Goal: Information Seeking & Learning: Check status

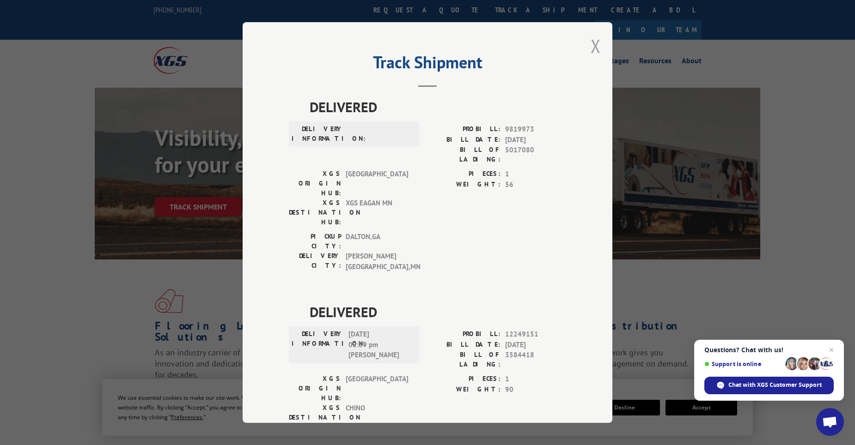
click at [591, 49] on button "Close modal" at bounding box center [596, 46] width 10 height 24
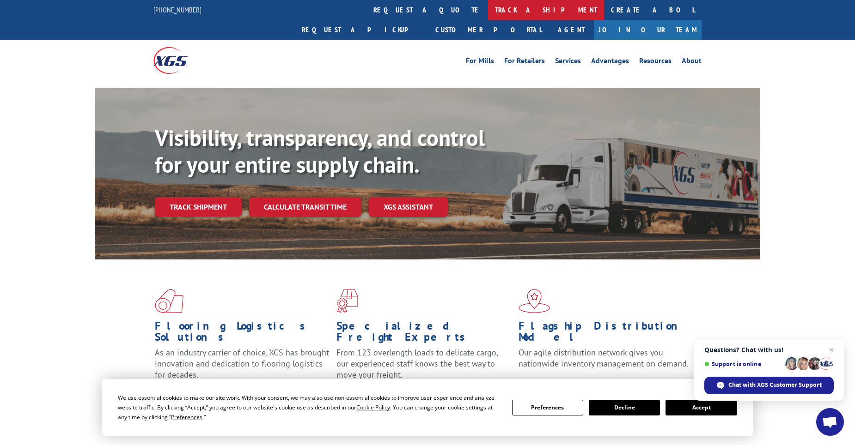
click at [488, 7] on link "track a shipment" at bounding box center [546, 10] width 116 height 20
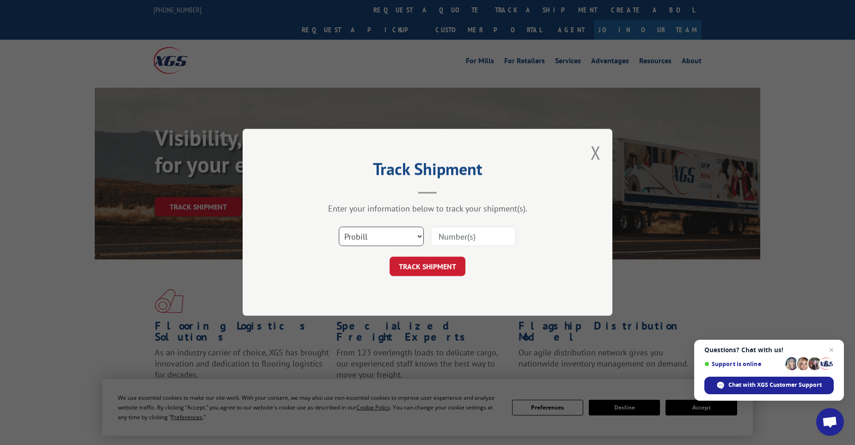
click at [404, 239] on select "Select category... Probill BOL PO" at bounding box center [381, 236] width 85 height 19
select select "po"
click at [339, 227] on select "Select category... Probill BOL PO" at bounding box center [381, 236] width 85 height 19
click at [476, 241] on input at bounding box center [473, 236] width 85 height 19
paste input "11519461"
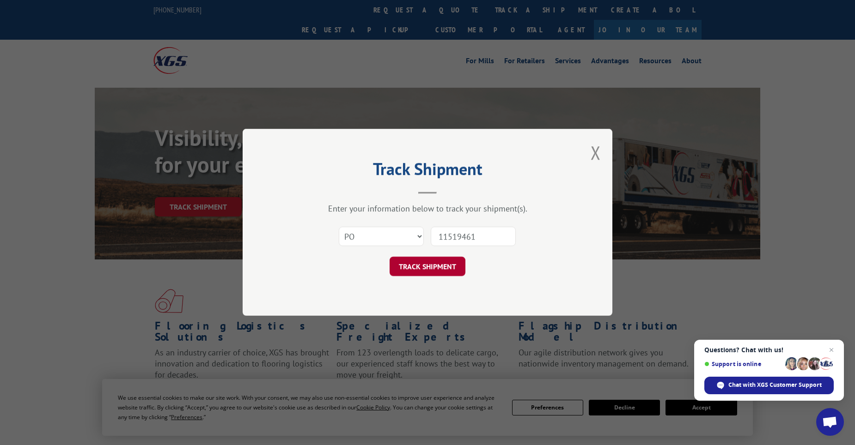
type input "11519461"
click at [432, 275] on button "TRACK SHIPMENT" at bounding box center [428, 266] width 76 height 19
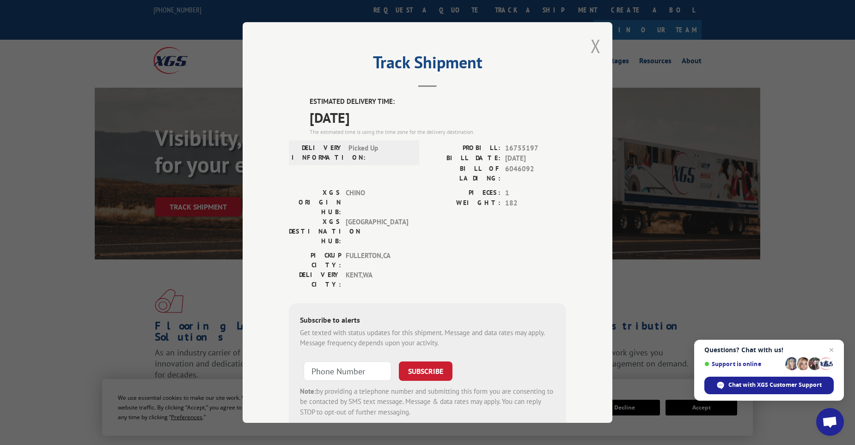
click at [596, 51] on button "Close modal" at bounding box center [596, 46] width 10 height 24
